Goal: Task Accomplishment & Management: Manage account settings

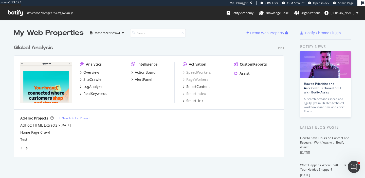
click at [51, 48] on div "Global Analysis" at bounding box center [33, 47] width 39 height 7
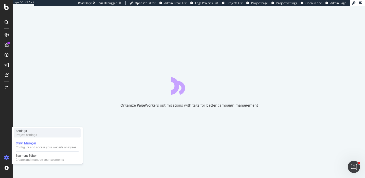
click at [31, 133] on div "Settings" at bounding box center [26, 131] width 21 height 4
